Goal: Task Accomplishment & Management: Manage account settings

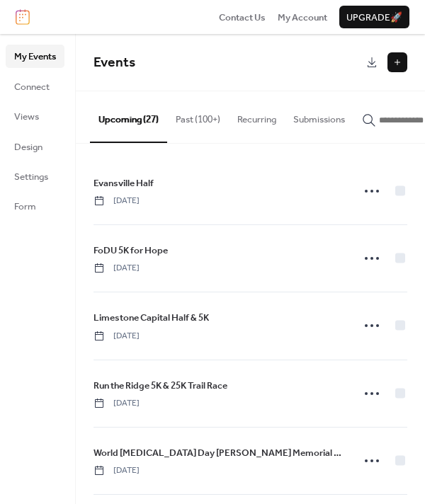
click at [196, 115] on button "Past (100+)" at bounding box center [198, 116] width 62 height 50
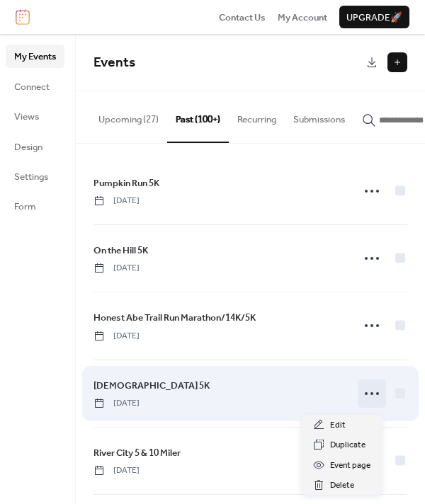
click at [366, 399] on icon at bounding box center [372, 394] width 23 height 23
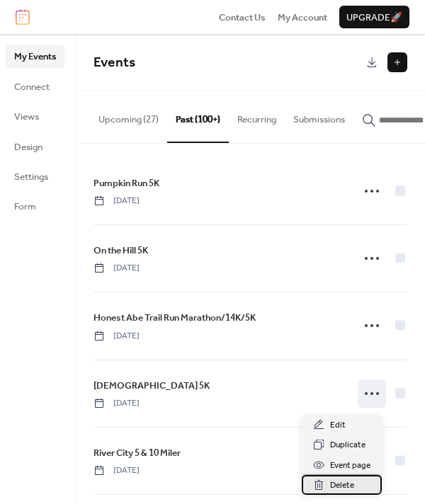
click at [337, 485] on span "Delete" at bounding box center [342, 486] width 24 height 14
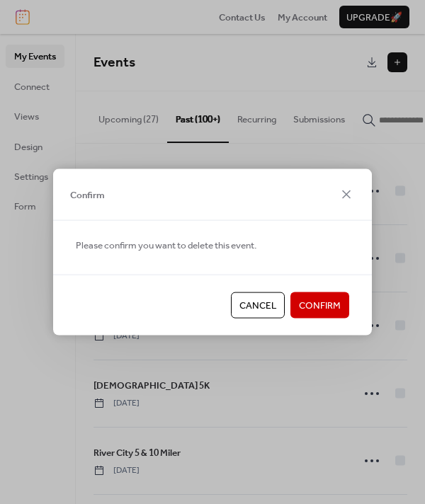
click at [303, 305] on span "Confirm" at bounding box center [320, 306] width 42 height 14
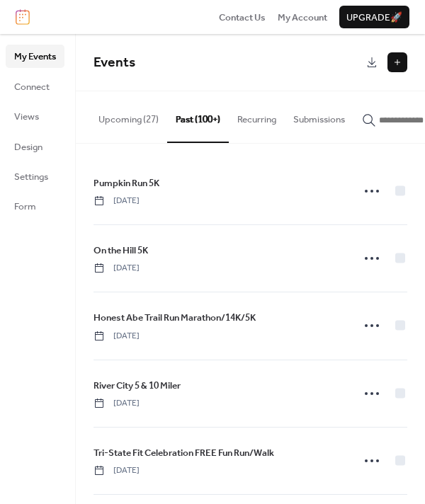
click at [119, 121] on button "Upcoming (27)" at bounding box center [128, 116] width 77 height 50
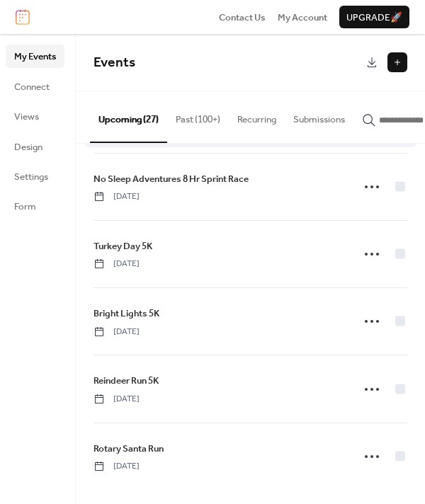
scroll to position [1494, 0]
